Goal: Task Accomplishment & Management: Use online tool/utility

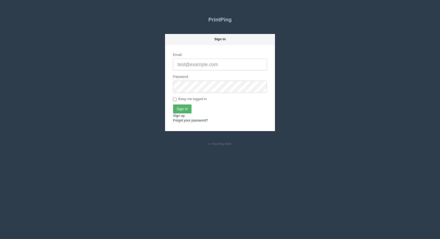
type input "[EMAIL_ADDRESS][DOMAIN_NAME]"
click at [182, 109] on input "Sign In" at bounding box center [182, 109] width 18 height 9
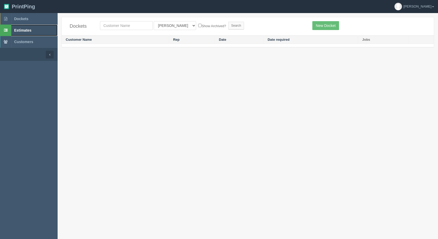
click at [25, 29] on span "Estimates" at bounding box center [22, 30] width 17 height 4
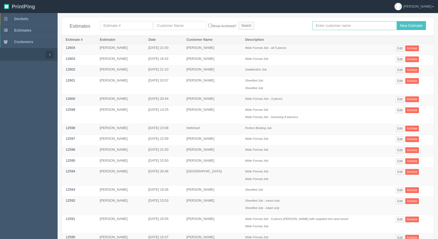
click at [323, 26] on input "text" at bounding box center [354, 25] width 84 height 9
type input "arif"
click at [396, 21] on input "New Estimate" at bounding box center [410, 25] width 29 height 9
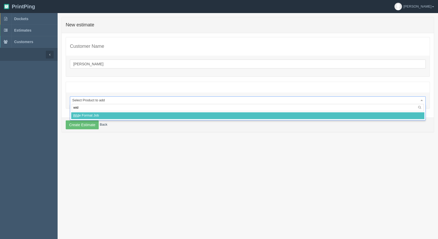
type input "wide"
select select
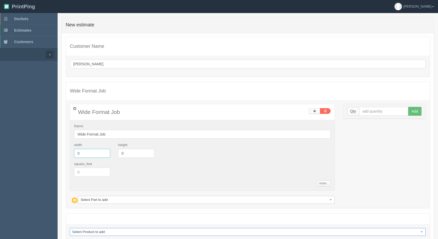
drag, startPoint x: 90, startPoint y: 156, endPoint x: 33, endPoint y: 150, distance: 57.3
click at [36, 151] on section "Dockets Estimates Customers" at bounding box center [219, 143] width 438 height 260
type input "40"
type input "22"
click at [387, 110] on input "text" at bounding box center [383, 111] width 49 height 9
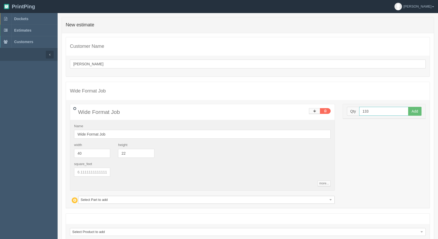
type input "133"
click at [408, 107] on button "Add" at bounding box center [414, 111] width 13 height 9
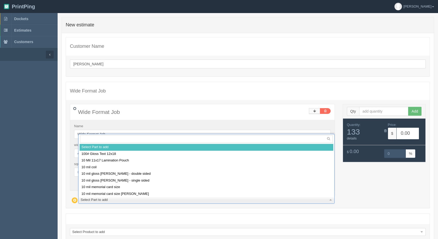
drag, startPoint x: 145, startPoint y: 201, endPoint x: 141, endPoint y: 202, distance: 4.0
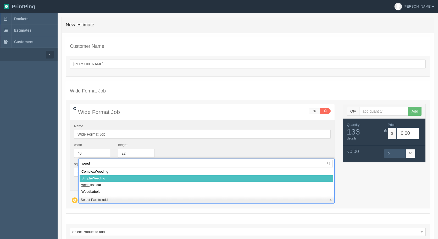
type input "weed"
select select
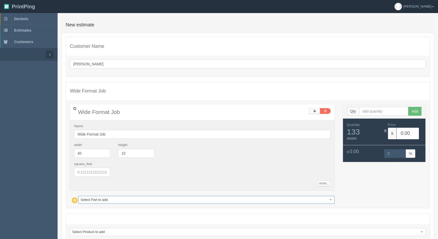
type input "202.52"
type input "15.00"
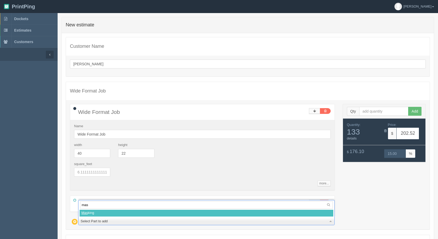
type input "mask"
select select
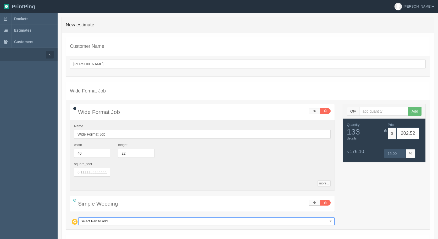
type input "403.78"
type input "15.00"
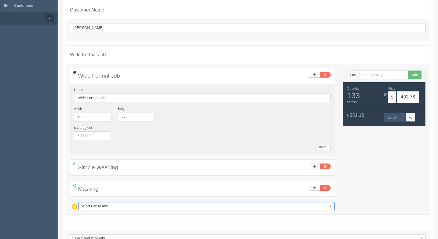
scroll to position [77, 0]
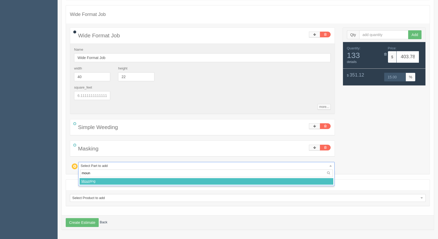
type input "mount"
select select
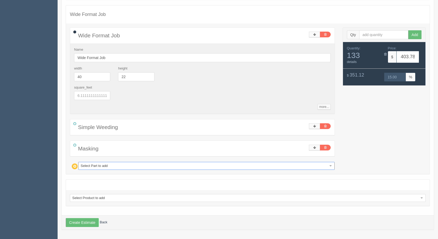
type input "671.11"
type input "15.00"
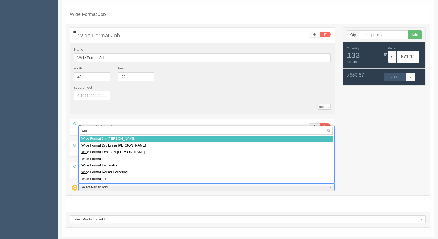
type input "wide"
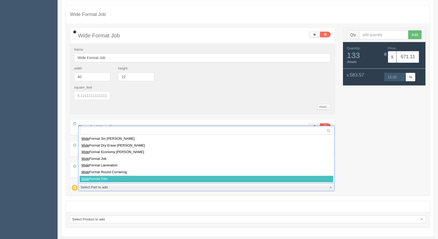
select select
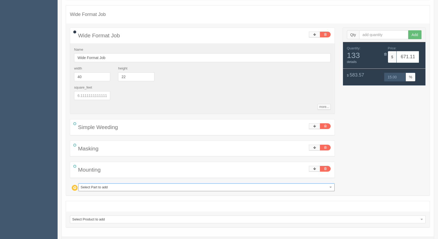
type input "1076.14"
type input "15.00"
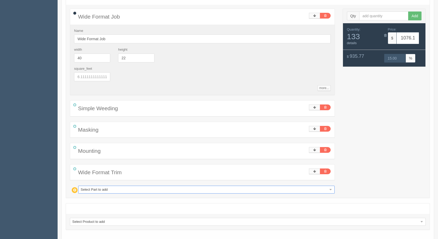
scroll to position [119, 0]
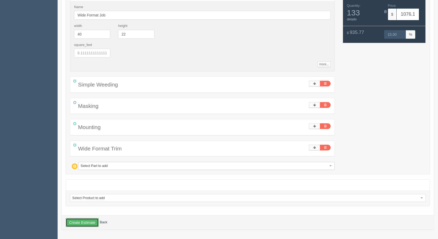
click at [88, 222] on button "Create Estimate" at bounding box center [82, 222] width 33 height 9
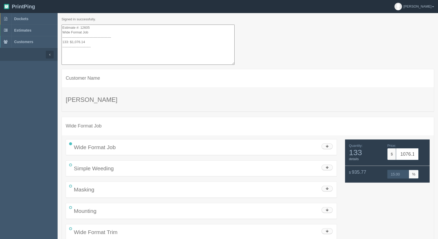
drag, startPoint x: 108, startPoint y: 54, endPoint x: 68, endPoint y: 14, distance: 56.6
click at [68, 14] on section "Signed in successfully. Estimate #: 12605 Wide Format Job ---------------------…" at bounding box center [248, 138] width 380 height 251
click at [104, 51] on textarea "Estimate #: 12605 Wide Format Job ------------------------------------------- 1…" at bounding box center [147, 45] width 173 height 41
drag, startPoint x: 104, startPoint y: 52, endPoint x: 54, endPoint y: 14, distance: 62.5
click at [54, 14] on section "Dockets Estimates Customers" at bounding box center [219, 138] width 438 height 251
